Goal: Navigation & Orientation: Find specific page/section

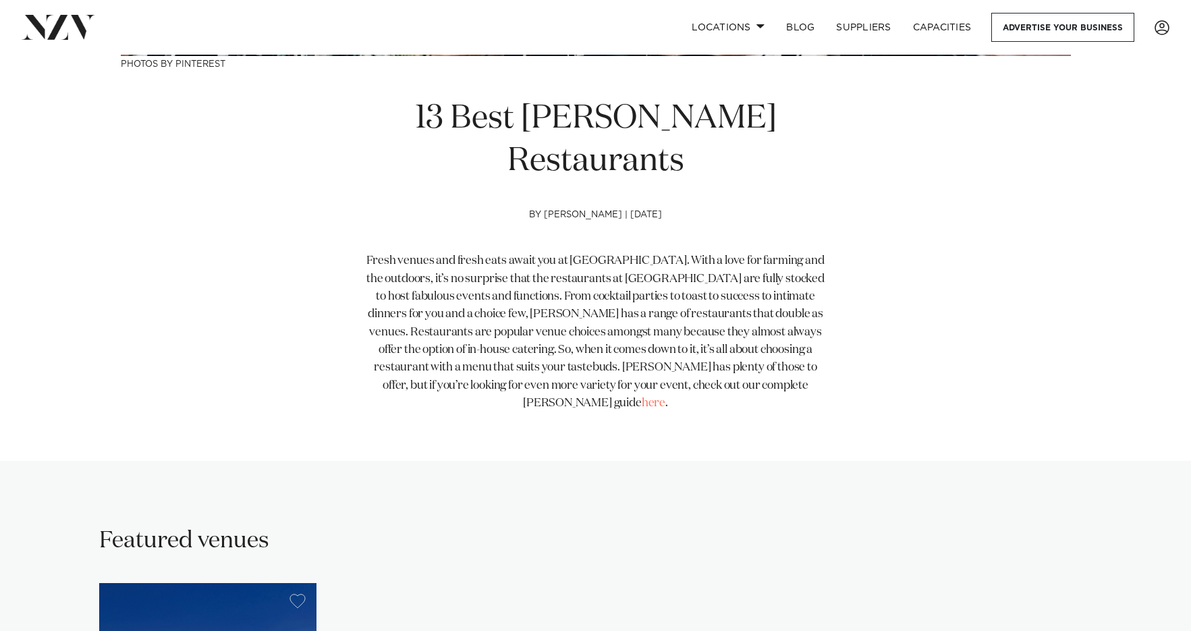
scroll to position [447, 0]
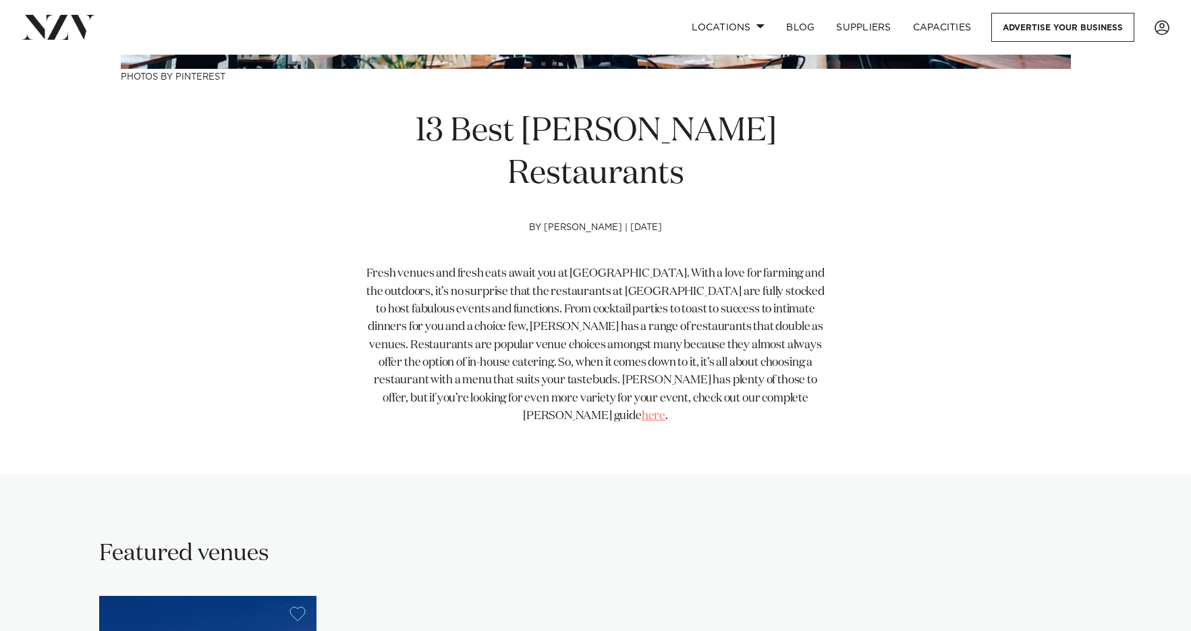
click at [665, 410] on link "here" at bounding box center [653, 415] width 24 height 11
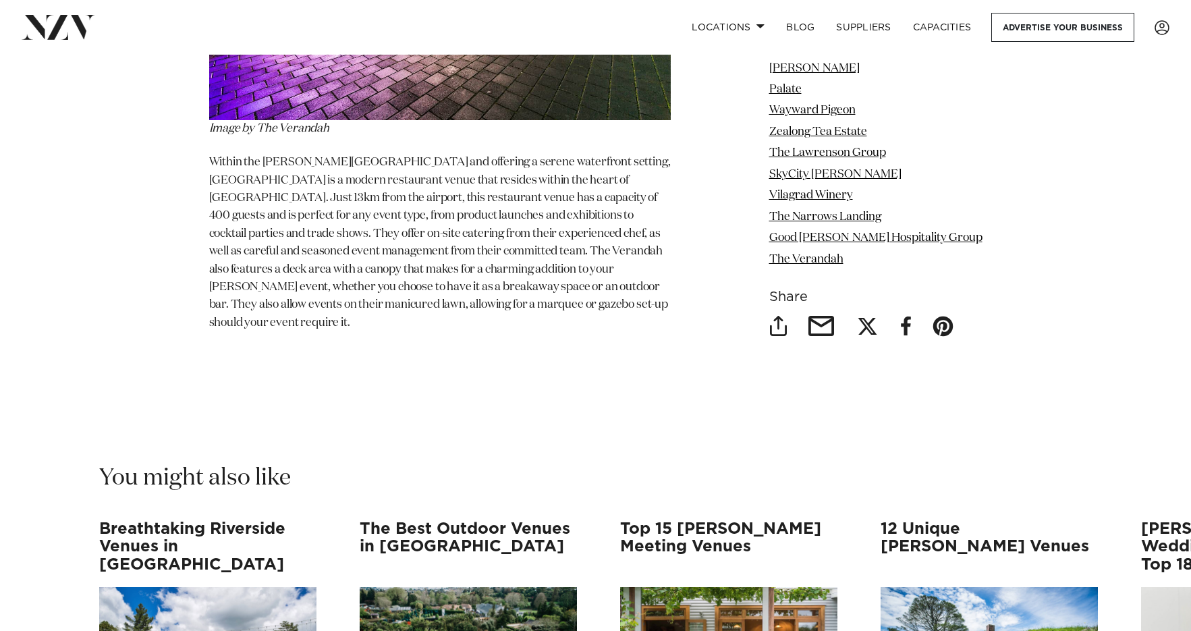
scroll to position [9791, 0]
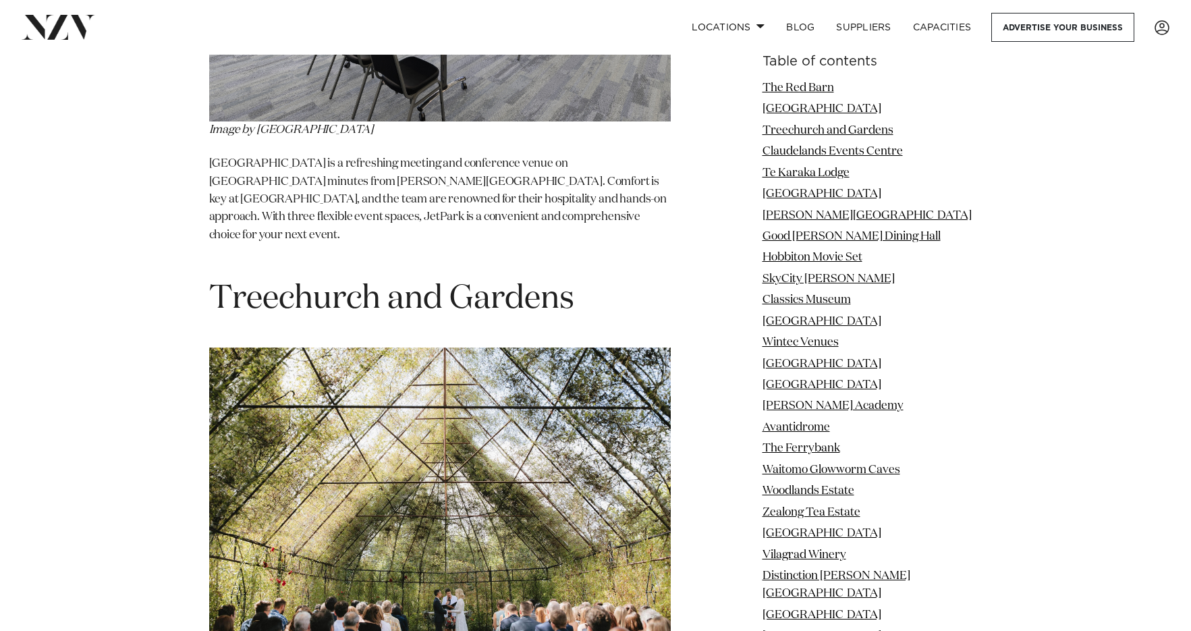
scroll to position [2521, 0]
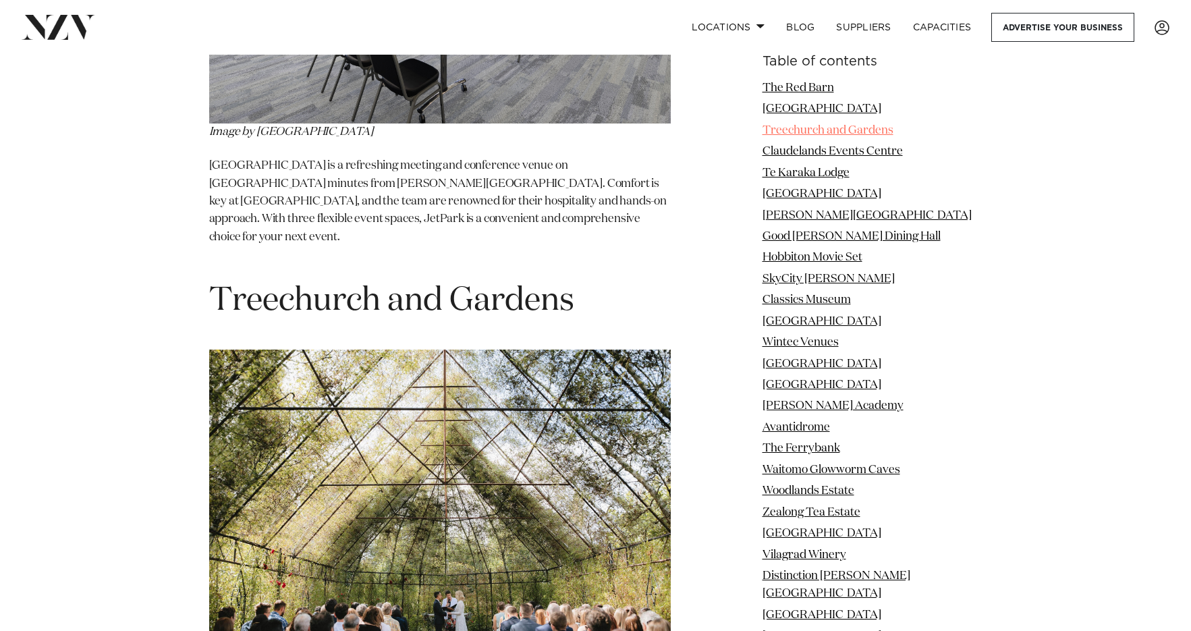
click at [806, 133] on link "Treechurch and Gardens" at bounding box center [827, 130] width 131 height 11
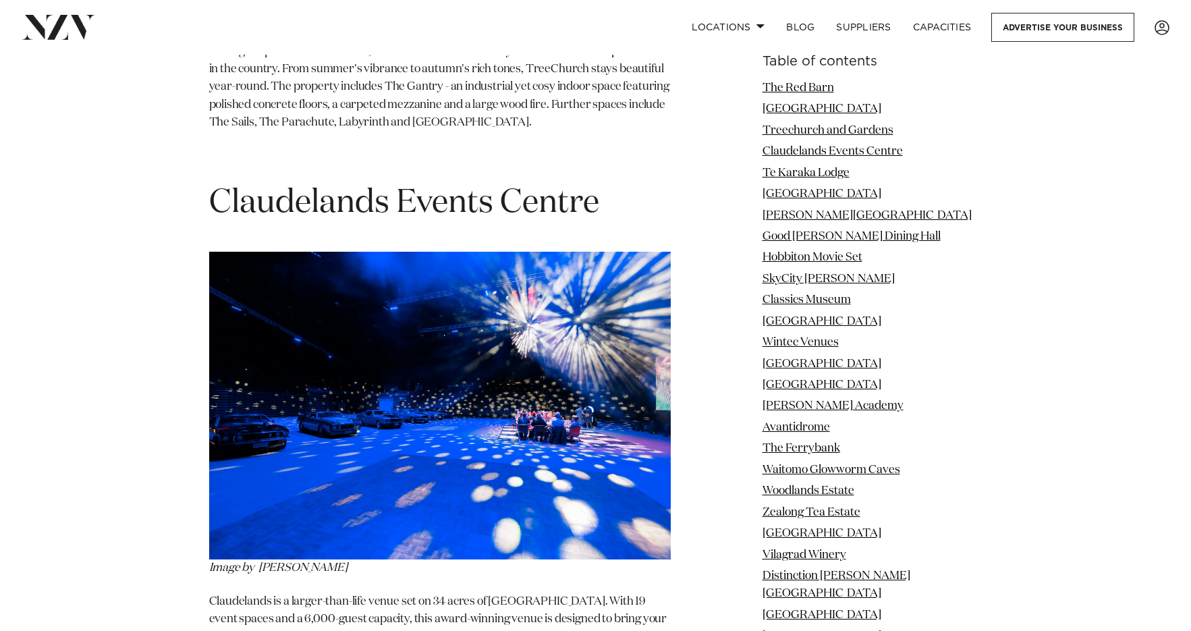
scroll to position [3121, 0]
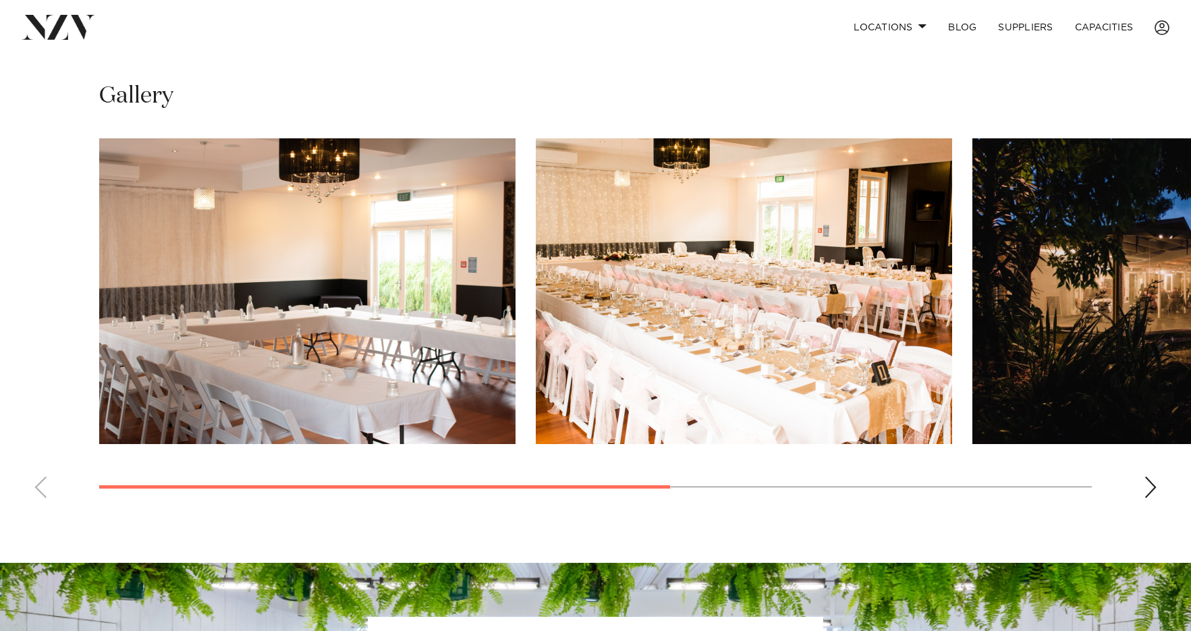
scroll to position [952, 0]
